Goal: Task Accomplishment & Management: Manage account settings

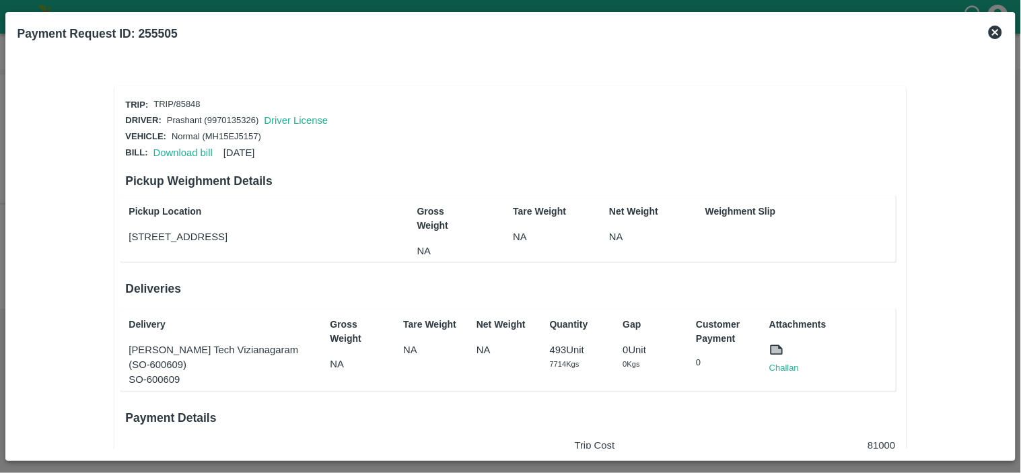
scroll to position [157, 0]
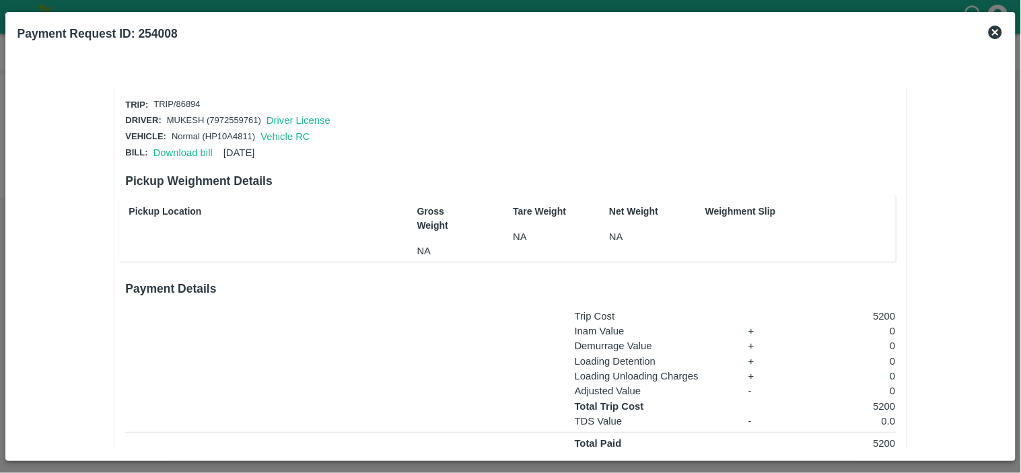
click at [994, 28] on icon at bounding box center [994, 32] width 13 height 13
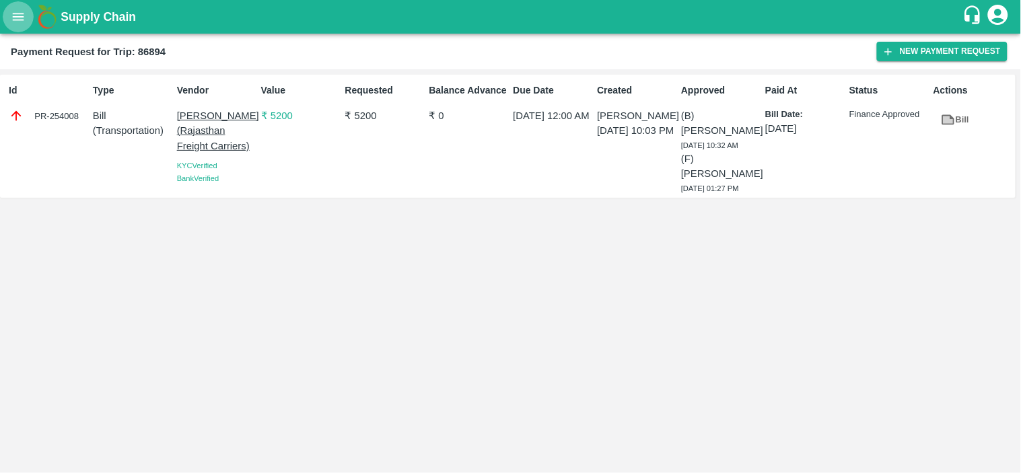
click at [19, 15] on icon "open drawer" at bounding box center [18, 16] width 15 height 15
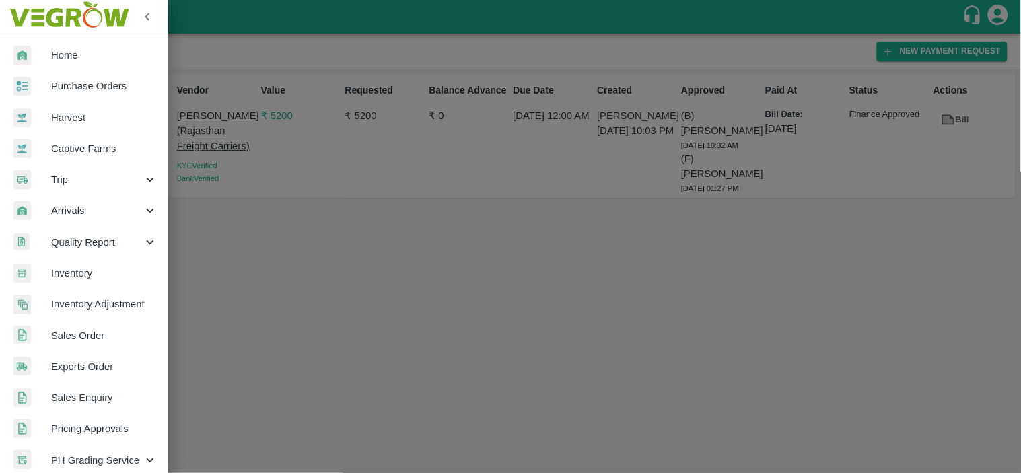
click at [87, 84] on span "Purchase Orders" at bounding box center [104, 86] width 106 height 15
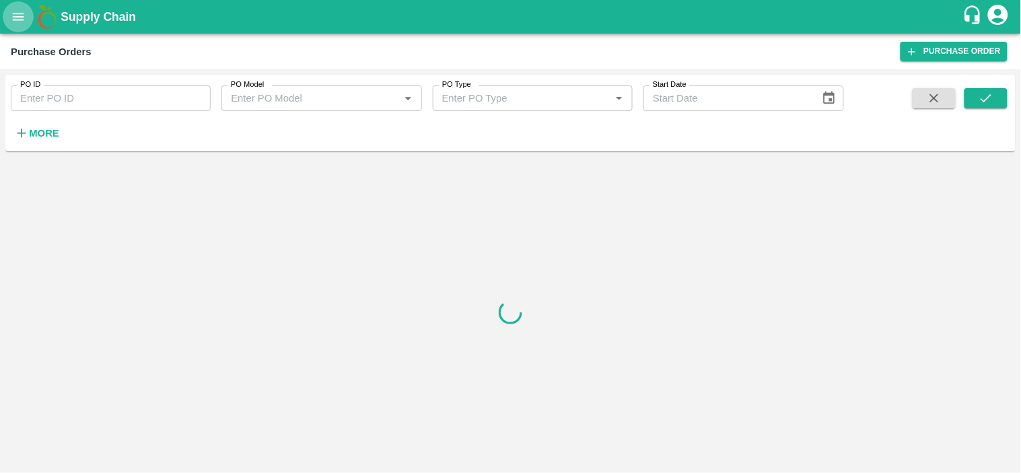
click at [18, 15] on icon "open drawer" at bounding box center [18, 16] width 15 height 15
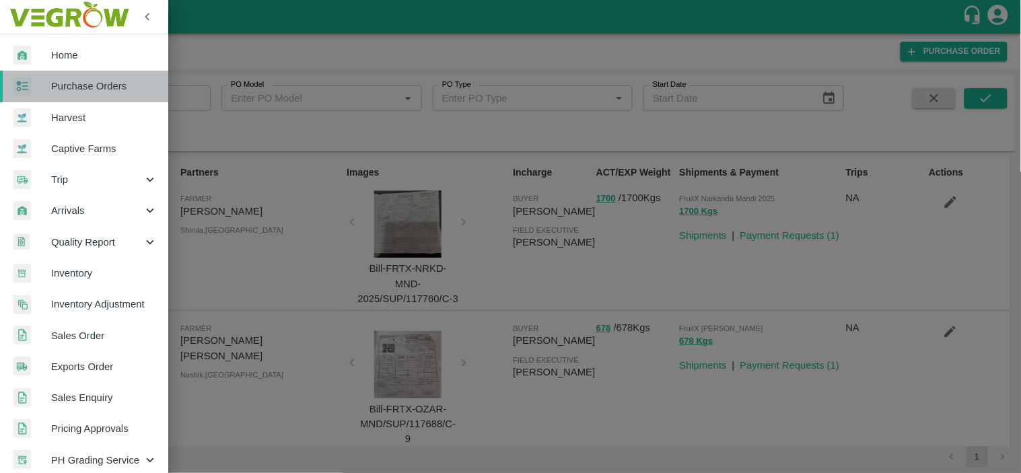
click at [105, 89] on span "Purchase Orders" at bounding box center [104, 86] width 106 height 15
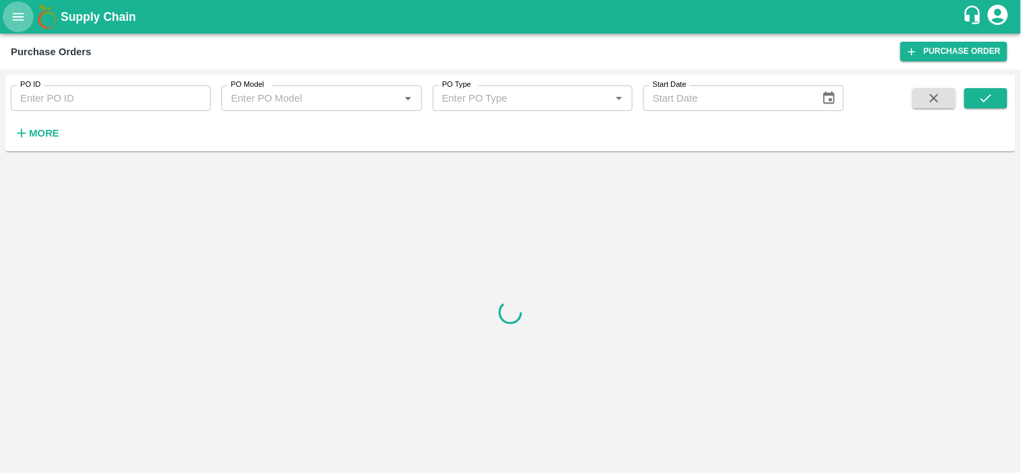
click at [19, 19] on icon "open drawer" at bounding box center [18, 16] width 11 height 7
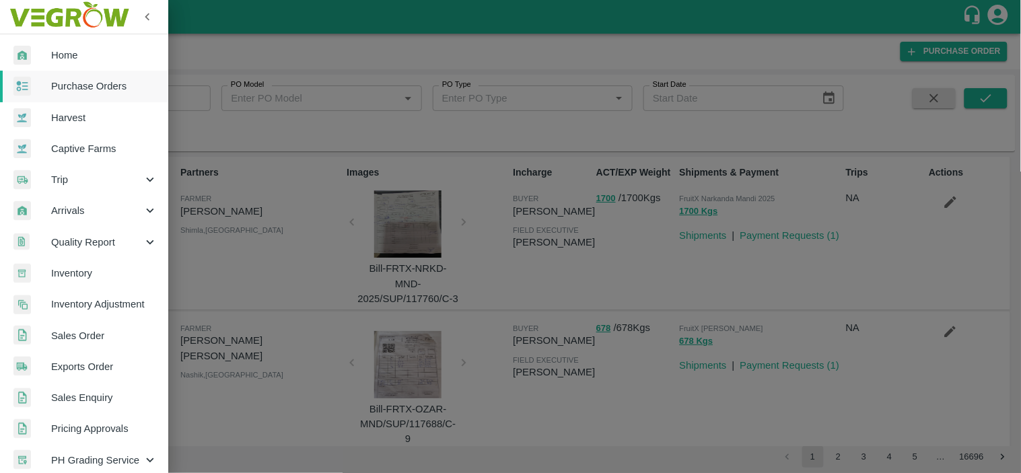
click at [199, 96] on div at bounding box center [510, 236] width 1021 height 473
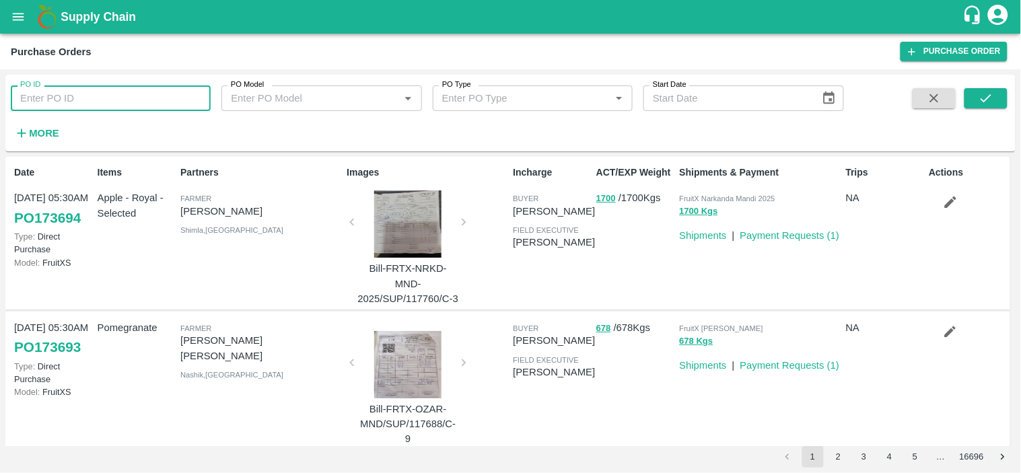
click at [146, 88] on input "PO ID" at bounding box center [111, 98] width 200 height 26
paste input "173197"
type input "173197"
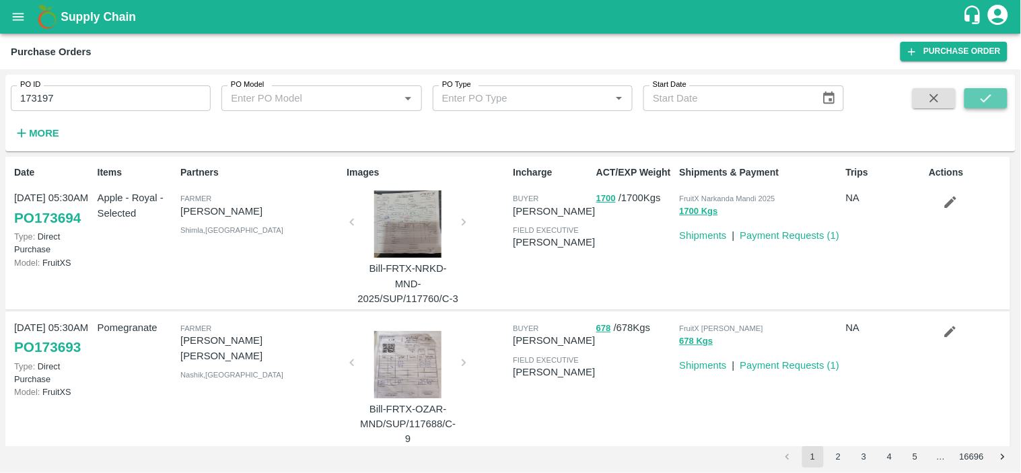
click at [992, 98] on icon "submit" at bounding box center [985, 98] width 15 height 15
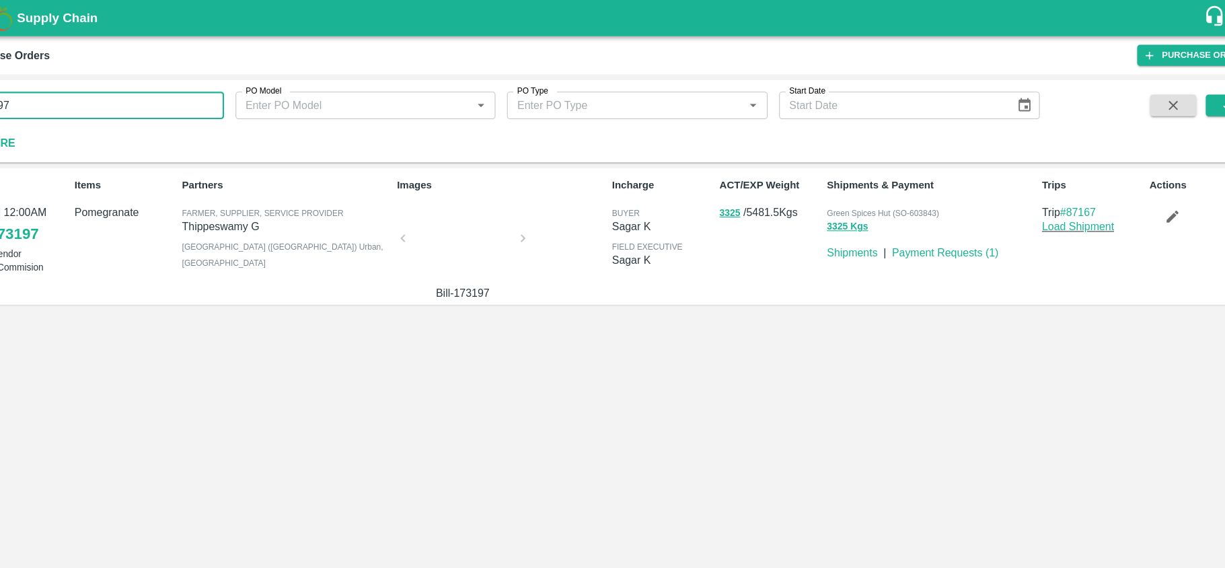
click at [110, 95] on input "173197" at bounding box center [132, 98] width 243 height 26
paste input "text"
type input "169484"
click at [1020, 100] on button "submit" at bounding box center [1190, 98] width 43 height 20
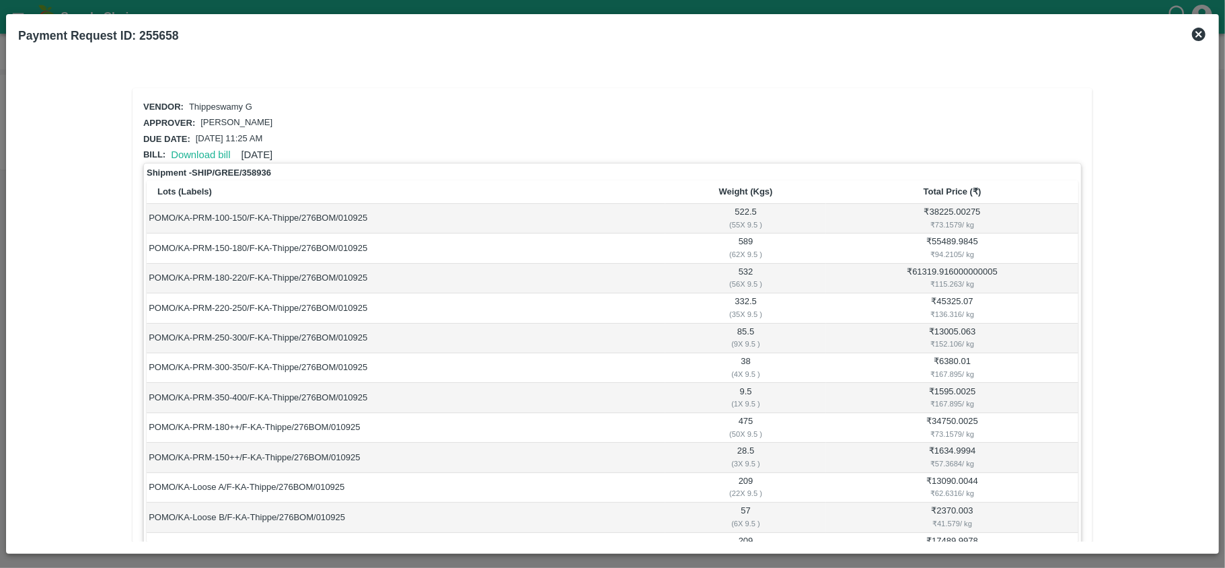
scroll to position [250, 0]
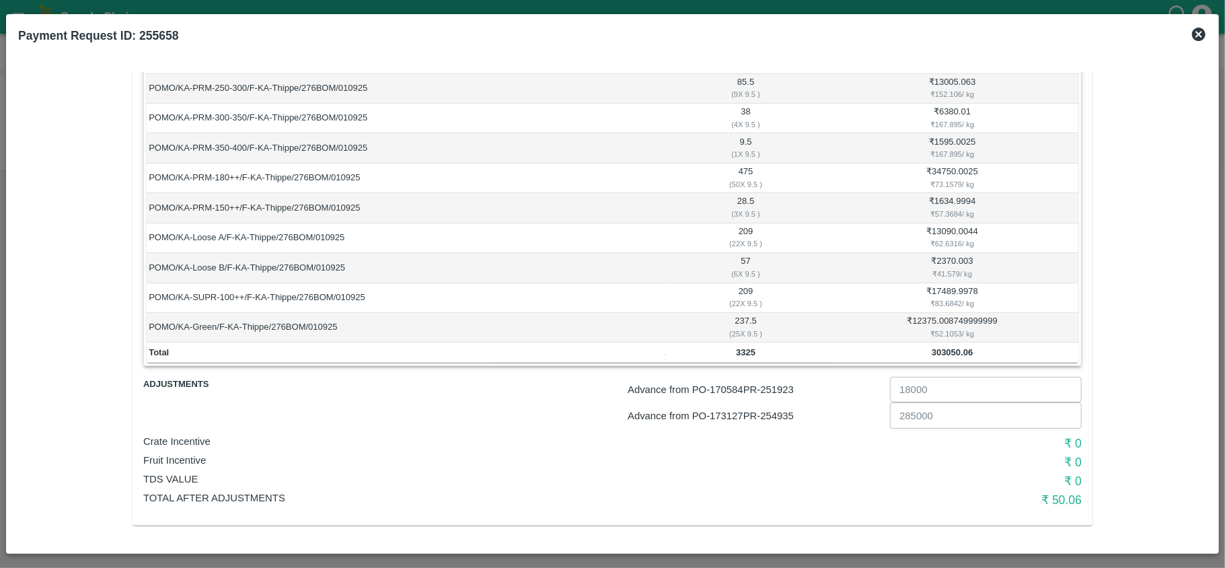
click at [783, 386] on p "Advance from PO- 170584 PR- 251923" at bounding box center [756, 389] width 257 height 15
copy p "251923"
click at [778, 416] on p "Advance from PO- 173127 PR- 254935" at bounding box center [756, 415] width 257 height 15
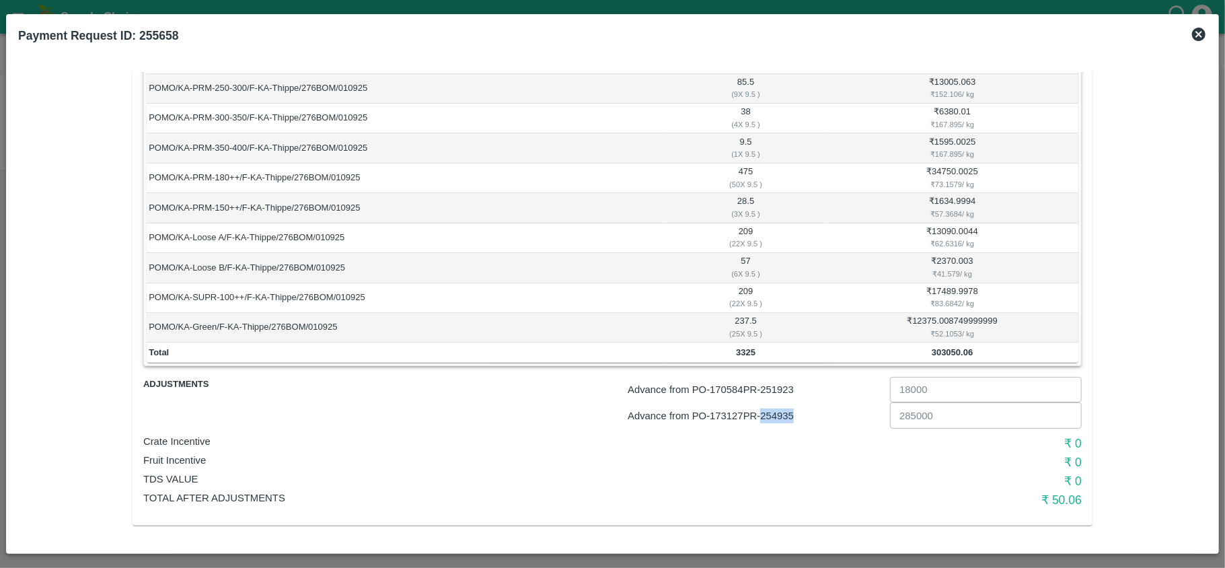
copy p "254935"
click at [778, 383] on p "Advance from PO- 170584 PR- 251923" at bounding box center [756, 389] width 257 height 15
copy p "251923"
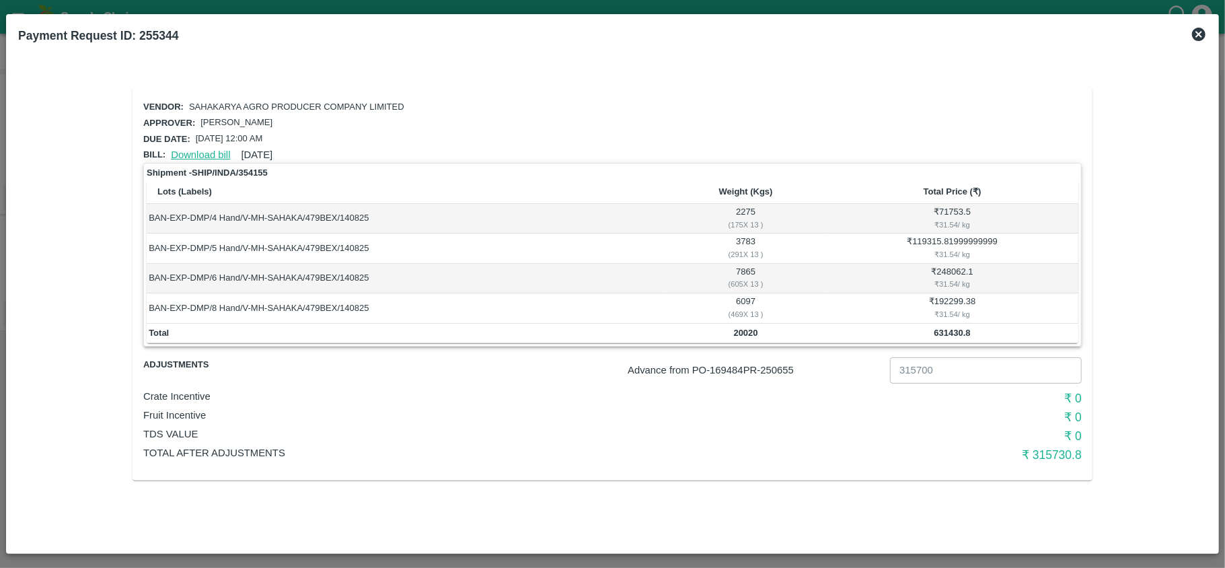
click at [209, 151] on link "Download bill" at bounding box center [200, 154] width 59 height 11
click at [778, 369] on p "Advance from PO- 169484 PR- 250655" at bounding box center [756, 370] width 257 height 15
copy p "250655"
